Goal: Information Seeking & Learning: Learn about a topic

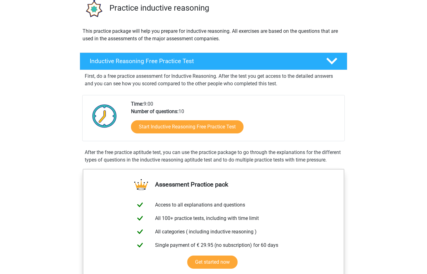
scroll to position [52, 0]
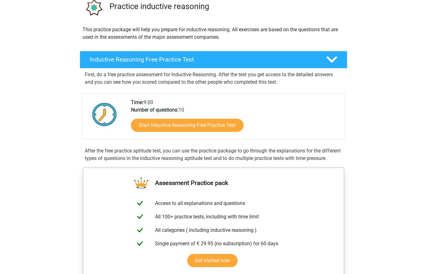
click at [228, 131] on link "Start Inductive Reasoning Free Practice Test" at bounding box center [187, 125] width 113 height 13
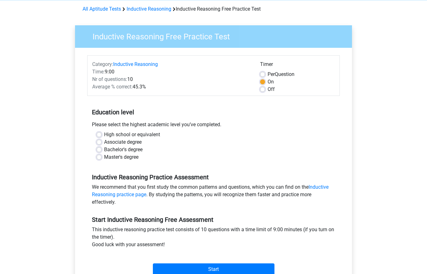
scroll to position [27, 0]
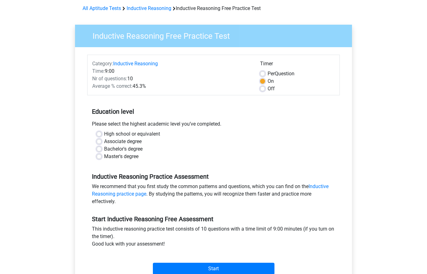
click at [104, 145] on label "Associate degree" at bounding box center [123, 142] width 38 height 8
click at [102, 144] on input "Associate degree" at bounding box center [99, 141] width 5 height 6
radio input "true"
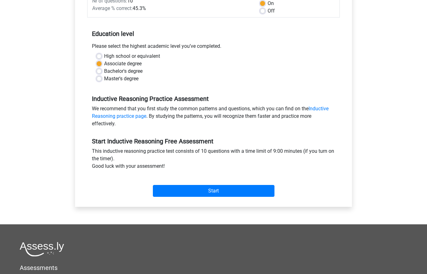
scroll to position [107, 0]
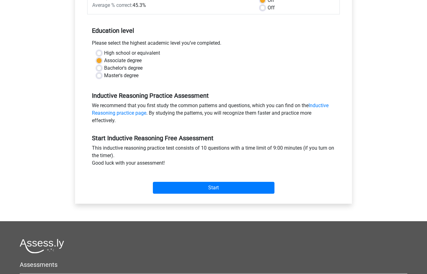
click at [223, 189] on input "Start" at bounding box center [214, 188] width 122 height 12
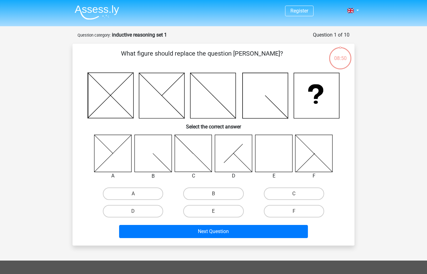
click at [280, 153] on icon at bounding box center [273, 153] width 37 height 37
click at [224, 209] on label "E" at bounding box center [213, 211] width 60 height 13
click at [218, 211] on input "E" at bounding box center [215, 213] width 4 height 4
radio input "true"
click at [241, 234] on button "Next Question" at bounding box center [213, 231] width 189 height 13
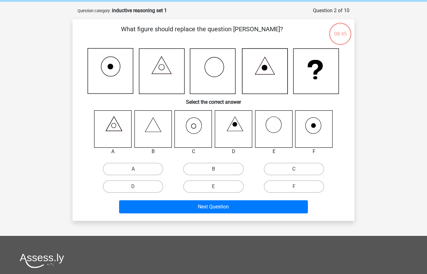
scroll to position [31, 0]
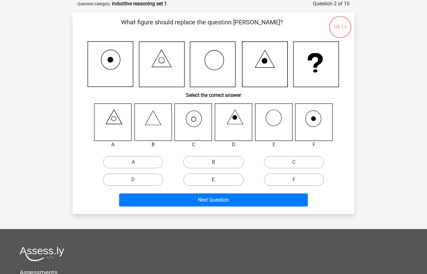
click at [297, 159] on label "C" at bounding box center [294, 162] width 60 height 13
click at [297, 162] on input "C" at bounding box center [296, 164] width 4 height 4
radio input "true"
click at [238, 200] on button "Next Question" at bounding box center [213, 199] width 189 height 13
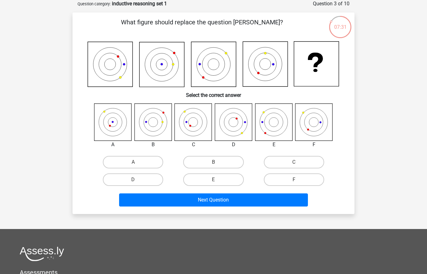
click at [148, 162] on label "A" at bounding box center [133, 162] width 60 height 13
click at [137, 162] on input "A" at bounding box center [135, 164] width 4 height 4
radio input "true"
click at [226, 204] on button "Next Question" at bounding box center [213, 199] width 189 height 13
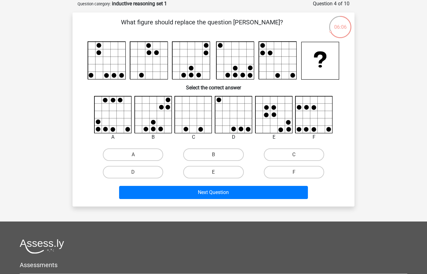
click at [152, 172] on label "D" at bounding box center [133, 172] width 60 height 13
click at [137, 172] on input "D" at bounding box center [135, 174] width 4 height 4
radio input "true"
click at [229, 195] on button "Next Question" at bounding box center [213, 192] width 189 height 13
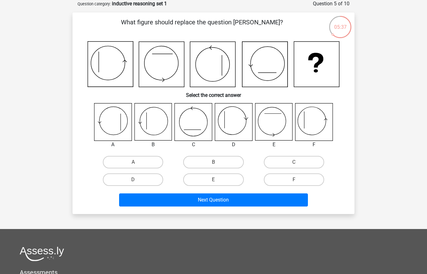
click at [293, 179] on label "F" at bounding box center [294, 179] width 60 height 13
click at [294, 180] on input "F" at bounding box center [296, 182] width 4 height 4
radio input "true"
click at [247, 202] on button "Next Question" at bounding box center [213, 199] width 189 height 13
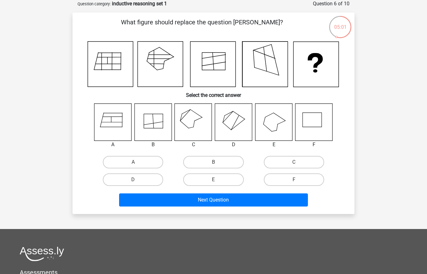
click at [294, 164] on input "C" at bounding box center [296, 164] width 4 height 4
radio input "true"
click at [246, 203] on button "Next Question" at bounding box center [213, 199] width 189 height 13
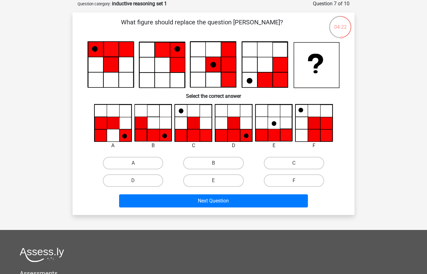
click at [156, 183] on label "D" at bounding box center [133, 180] width 60 height 13
click at [137, 183] on input "D" at bounding box center [135, 183] width 4 height 4
radio input "true"
click at [225, 202] on button "Next Question" at bounding box center [213, 200] width 189 height 13
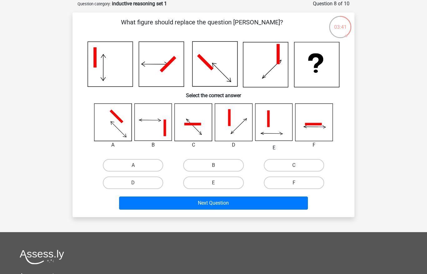
click at [146, 166] on label "A" at bounding box center [133, 165] width 60 height 13
click at [137, 166] on input "A" at bounding box center [135, 167] width 4 height 4
radio input "true"
click at [214, 204] on button "Next Question" at bounding box center [213, 203] width 189 height 13
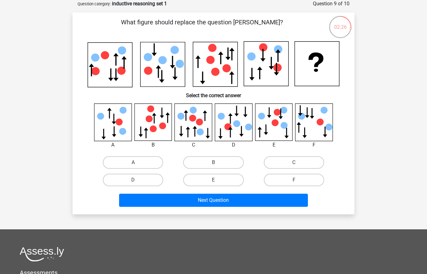
click at [295, 160] on label "C" at bounding box center [294, 162] width 60 height 13
click at [295, 163] on input "C" at bounding box center [296, 165] width 4 height 4
radio input "true"
click at [234, 201] on button "Next Question" at bounding box center [213, 200] width 189 height 13
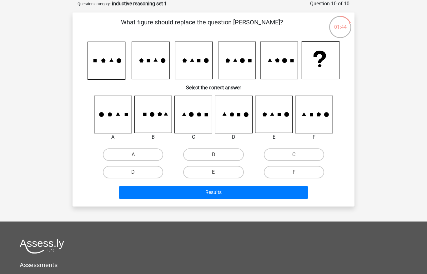
click at [298, 154] on label "C" at bounding box center [294, 154] width 60 height 13
click at [298, 155] on input "C" at bounding box center [296, 157] width 4 height 4
radio input "true"
click at [230, 194] on button "Results" at bounding box center [213, 192] width 189 height 13
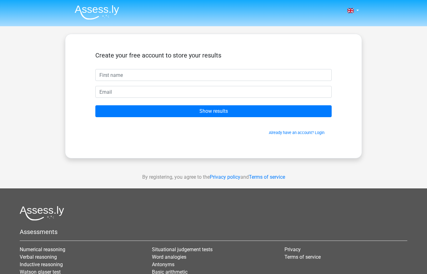
click at [357, 9] on link at bounding box center [351, 11] width 13 height 8
click at [416, 93] on div "Nederlands English" at bounding box center [213, 177] width 427 height 354
